Goal: Information Seeking & Learning: Learn about a topic

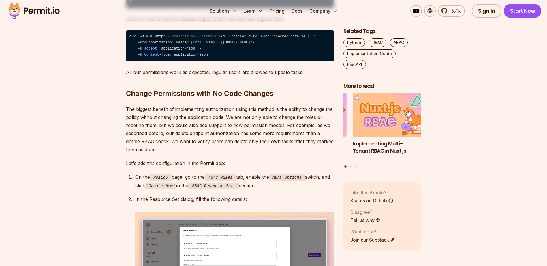
scroll to position [3055, 0]
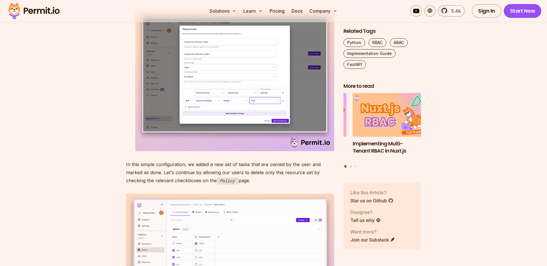
click at [242, 151] on img at bounding box center [234, 81] width 199 height 140
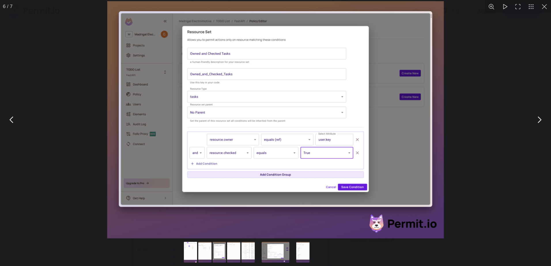
click at [208, 227] on img "You can close this modal content with the ESC key" at bounding box center [275, 120] width 337 height 238
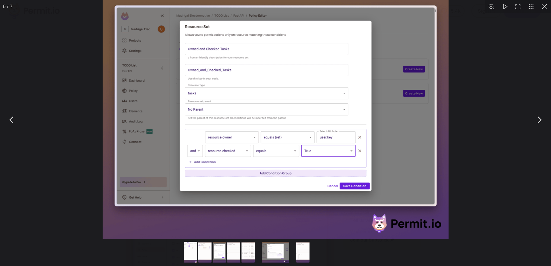
click at [302, 252] on button "Go to slide #7" at bounding box center [303, 252] width 28 height 21
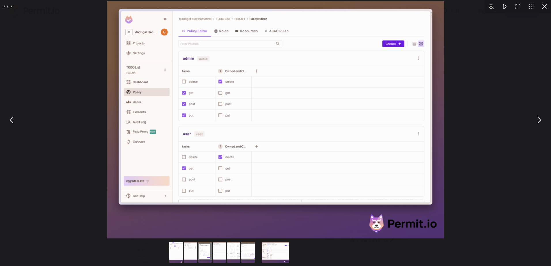
click at [478, 147] on div "You can close this modal content with the ESC key" at bounding box center [275, 120] width 551 height 240
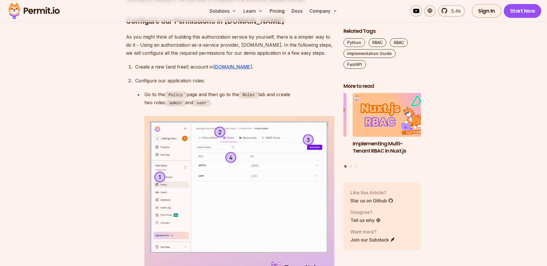
scroll to position [1297, 0]
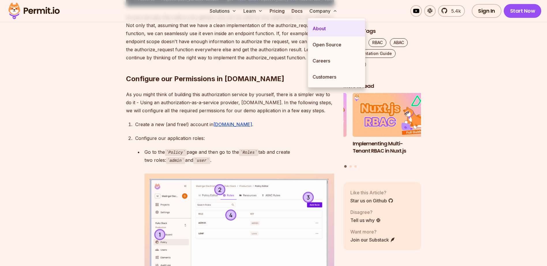
click at [328, 30] on link "About" at bounding box center [336, 28] width 57 height 16
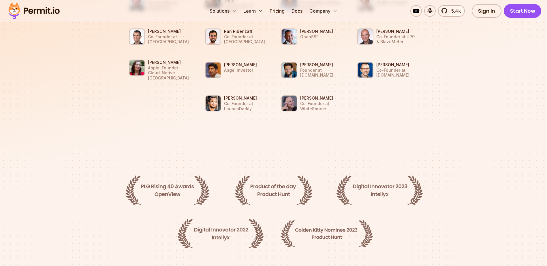
scroll to position [1026, 0]
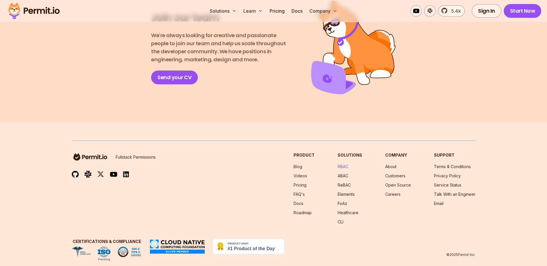
click at [348, 164] on link "RBAC" at bounding box center [343, 166] width 11 height 5
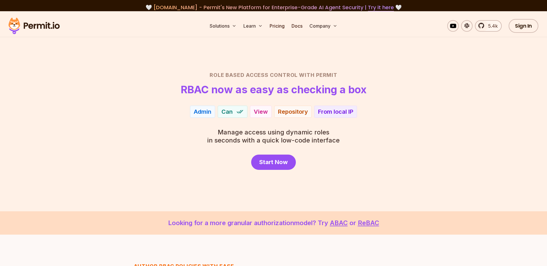
click at [267, 114] on div "View" at bounding box center [261, 112] width 14 height 8
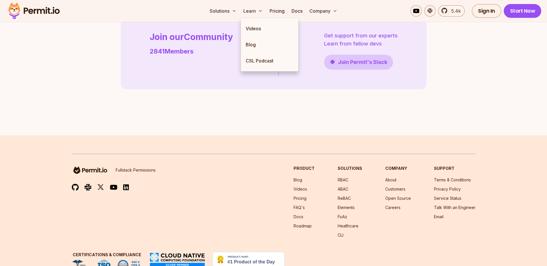
scroll to position [1440, 0]
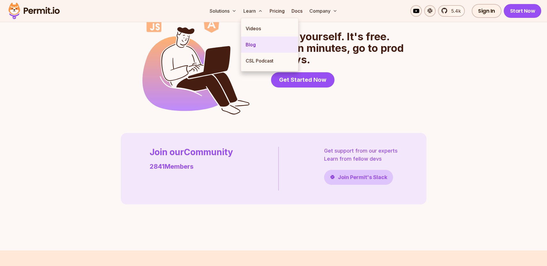
click at [250, 48] on link "Blog" at bounding box center [269, 45] width 57 height 16
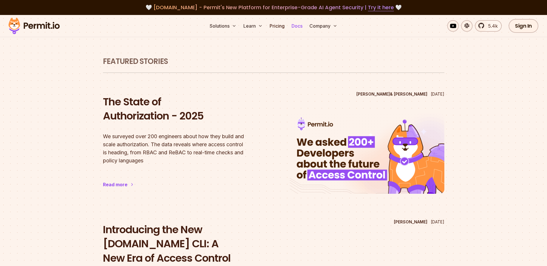
click at [297, 26] on link "Docs" at bounding box center [297, 26] width 16 height 12
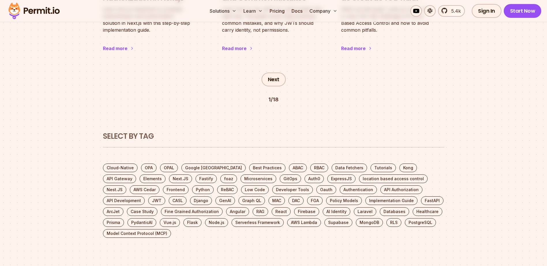
scroll to position [1182, 0]
